Goal: Navigation & Orientation: Find specific page/section

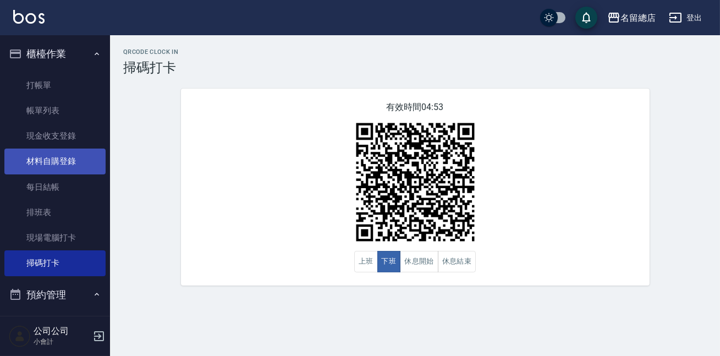
click at [69, 166] on link "材料自購登錄" at bounding box center [54, 160] width 101 height 25
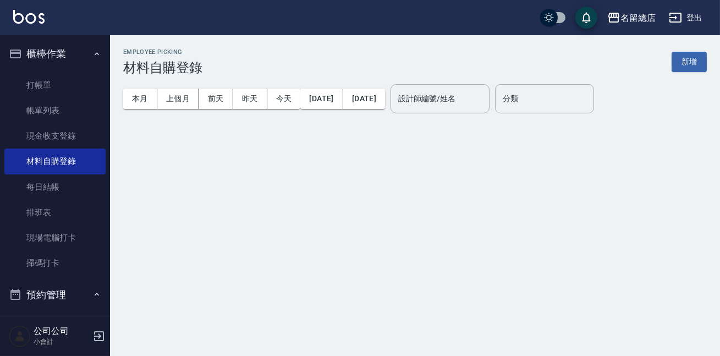
click at [464, 91] on input "設計師編號/姓名" at bounding box center [439, 98] width 89 height 19
click at [455, 102] on label "設計師編號/姓名" at bounding box center [426, 98] width 57 height 11
click at [465, 102] on input "設計師編號/姓名" at bounding box center [439, 98] width 89 height 19
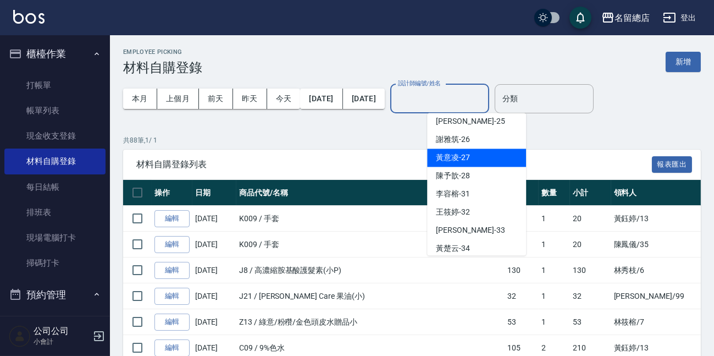
scroll to position [300, 0]
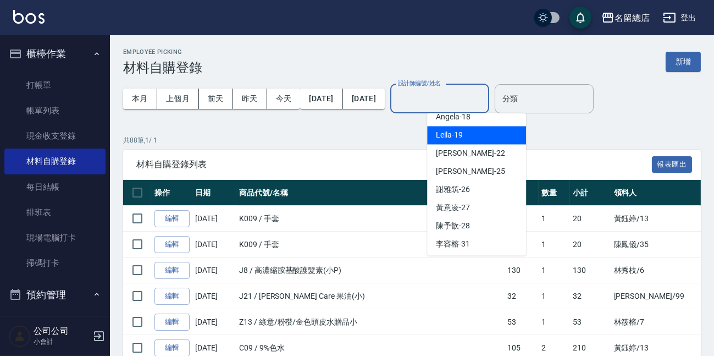
click at [477, 136] on div "Leila -19" at bounding box center [476, 135] width 99 height 18
type input "Leila-19"
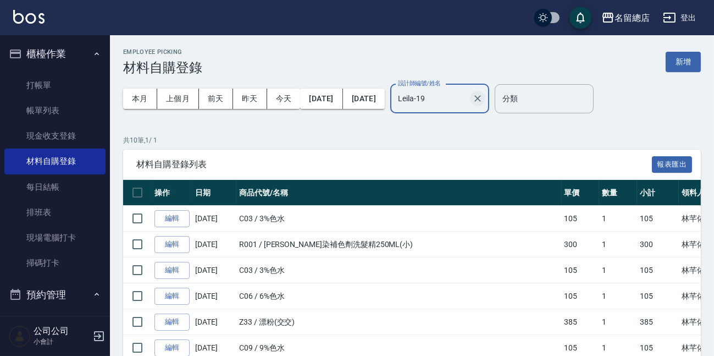
click at [483, 100] on icon "Clear" at bounding box center [477, 98] width 11 height 11
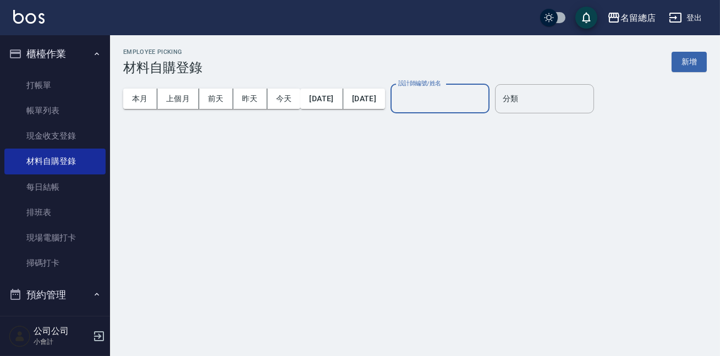
click at [472, 95] on input "設計師編號/姓名" at bounding box center [439, 98] width 89 height 19
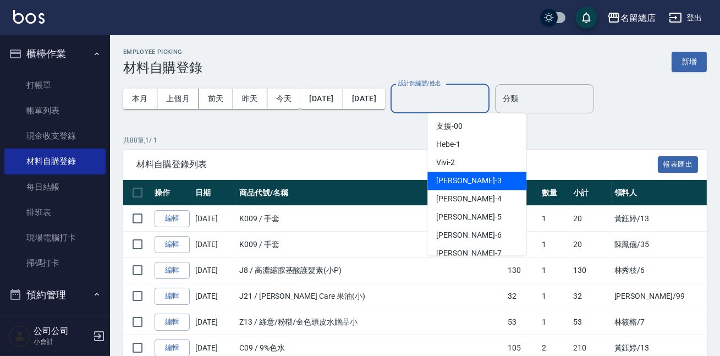
click at [466, 178] on div "芷涵 -3" at bounding box center [476, 181] width 99 height 18
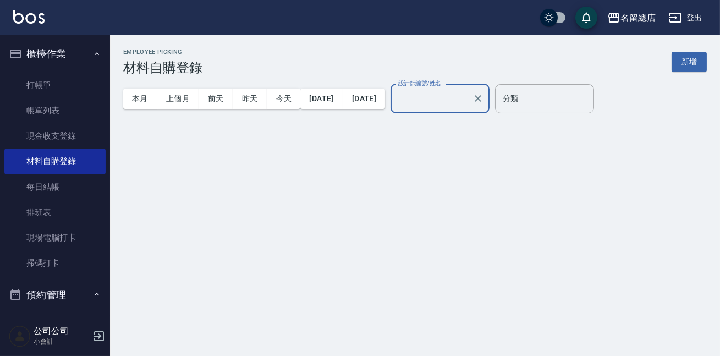
type input "芷涵-3"
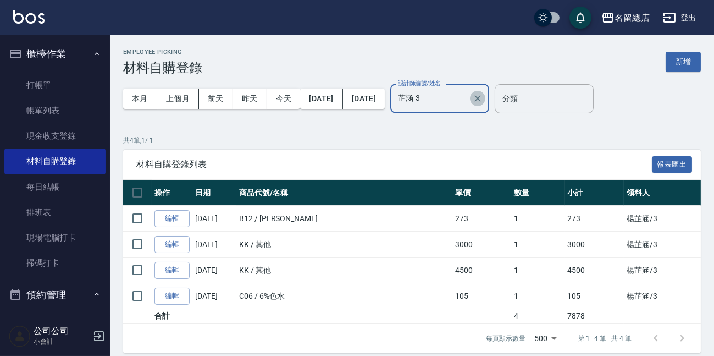
click at [481, 96] on icon "Clear" at bounding box center [478, 98] width 7 height 7
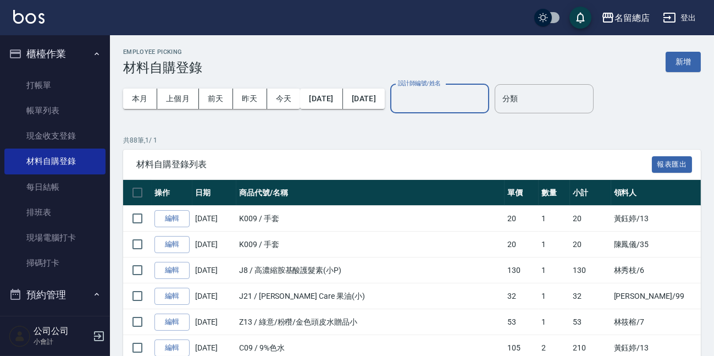
click at [484, 97] on input "設計師編號/姓名" at bounding box center [439, 98] width 89 height 19
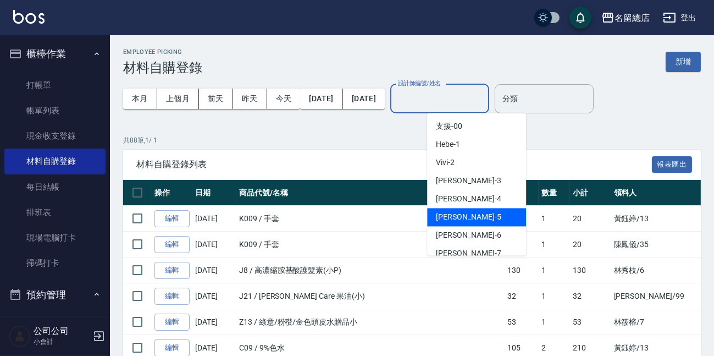
scroll to position [49, 0]
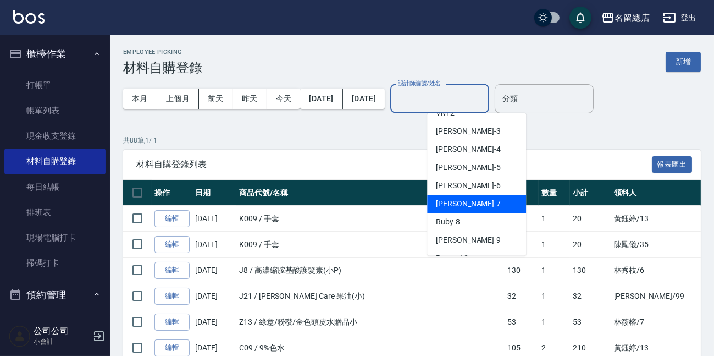
click at [462, 199] on div "Mick -7" at bounding box center [476, 204] width 99 height 18
type input "Mick-7"
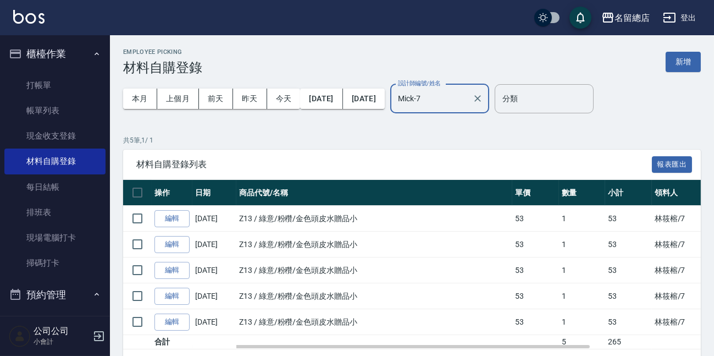
scroll to position [35, 0]
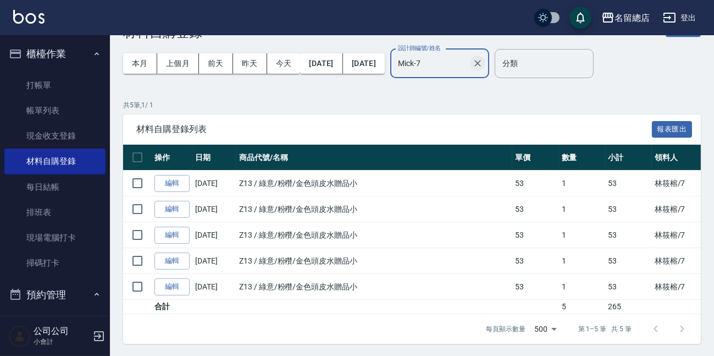
click at [483, 65] on icon "Clear" at bounding box center [477, 63] width 11 height 11
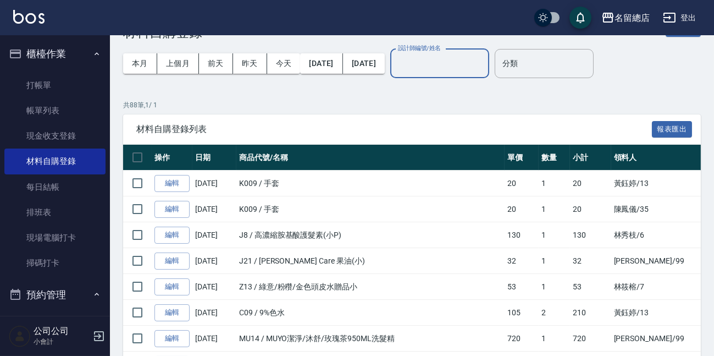
click at [484, 60] on input "設計師編號/姓名" at bounding box center [439, 63] width 89 height 19
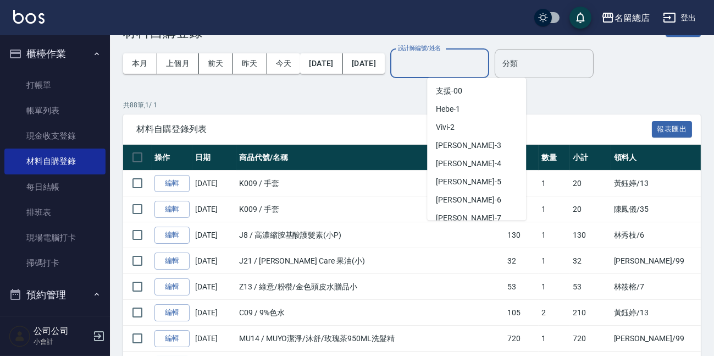
scroll to position [49, 0]
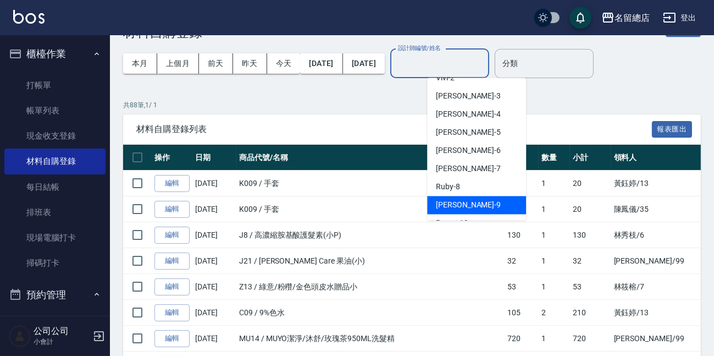
click at [471, 198] on div "[PERSON_NAME] -9" at bounding box center [476, 205] width 99 height 18
type input "[PERSON_NAME]-9"
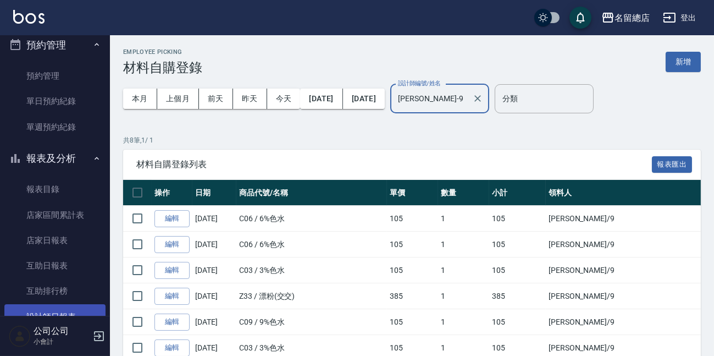
scroll to position [350, 0]
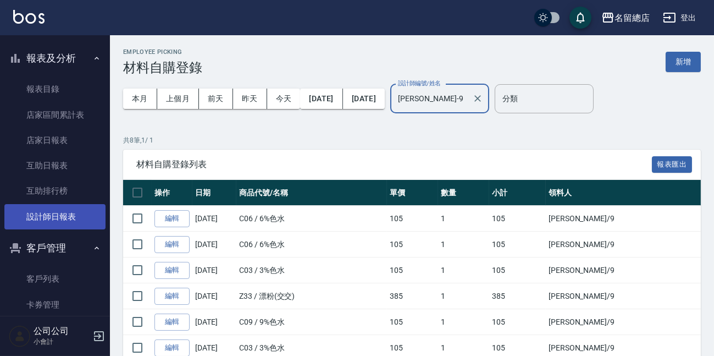
click at [70, 218] on link "設計師日報表" at bounding box center [54, 216] width 101 height 25
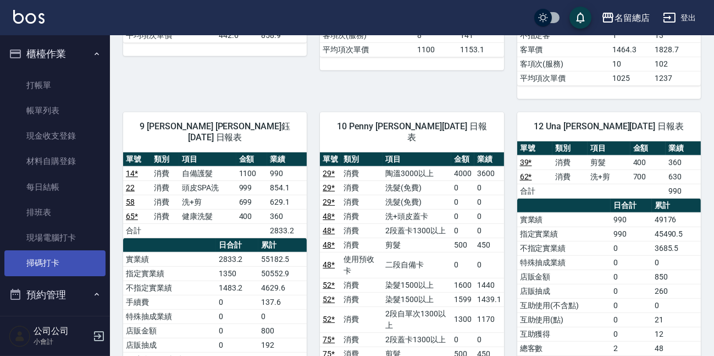
click at [46, 263] on link "掃碼打卡" at bounding box center [54, 262] width 101 height 25
